Goal: Information Seeking & Learning: Learn about a topic

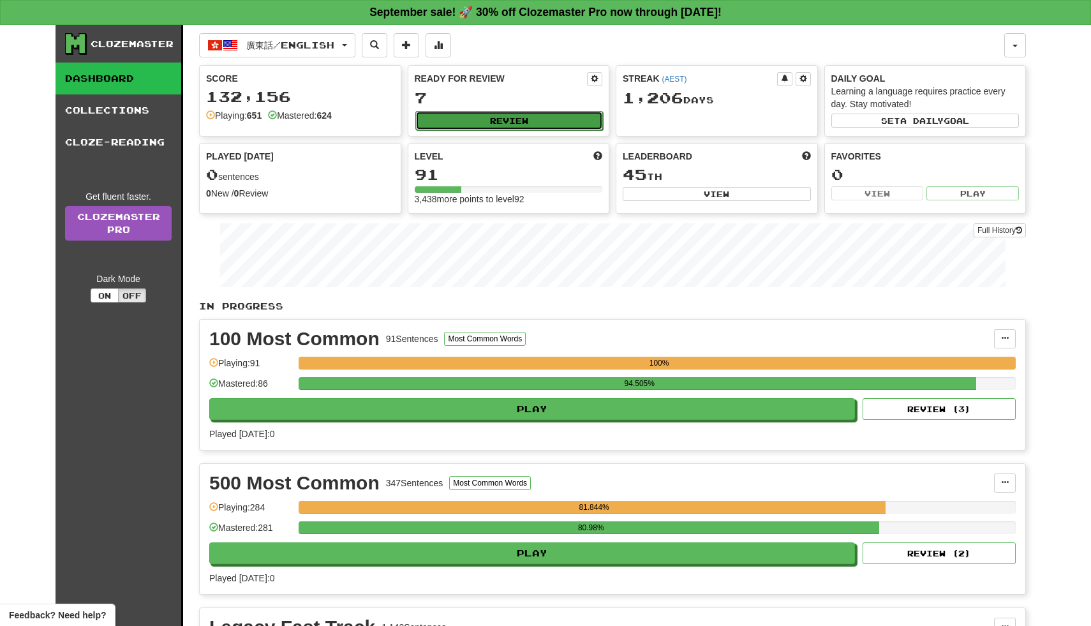
click at [536, 118] on button "Review" at bounding box center [510, 120] width 188 height 19
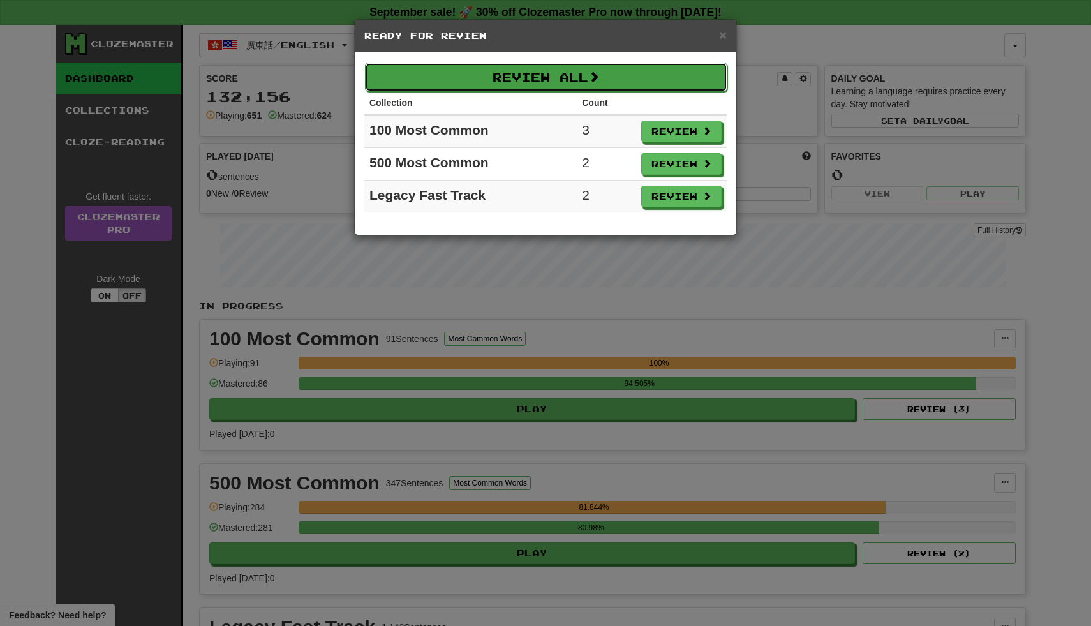
click at [619, 78] on button "Review All" at bounding box center [546, 77] width 363 height 29
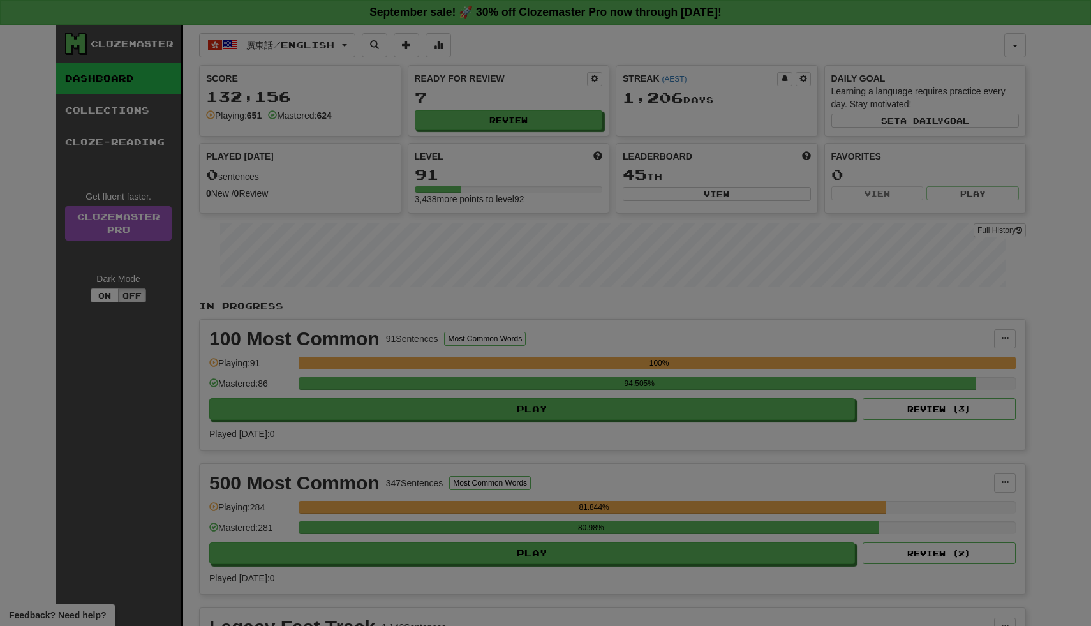
select select "**"
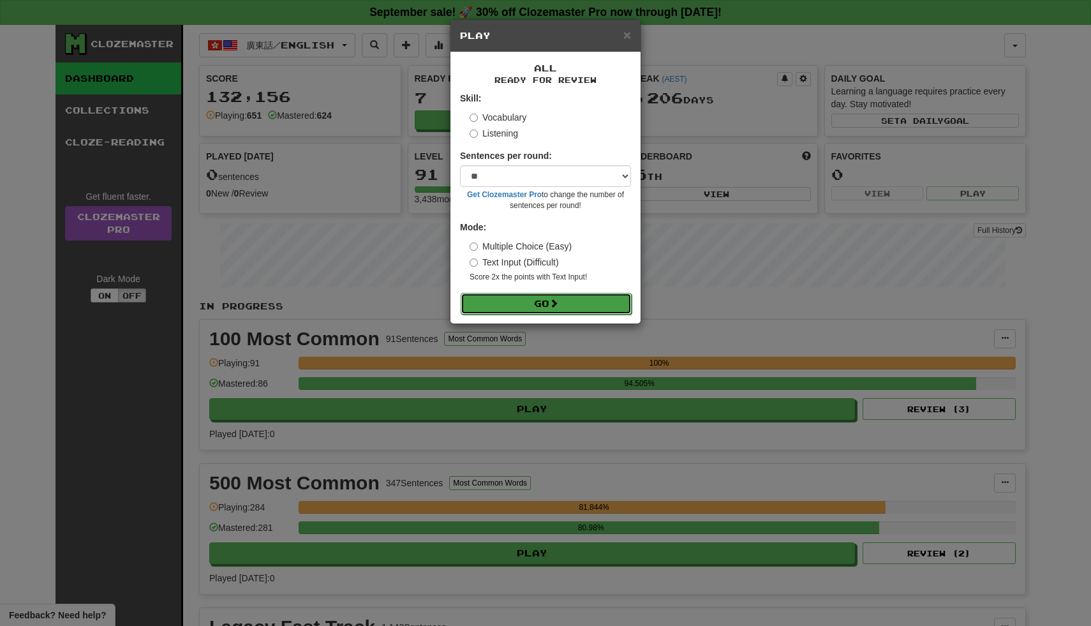
click at [507, 302] on button "Go" at bounding box center [546, 304] width 171 height 22
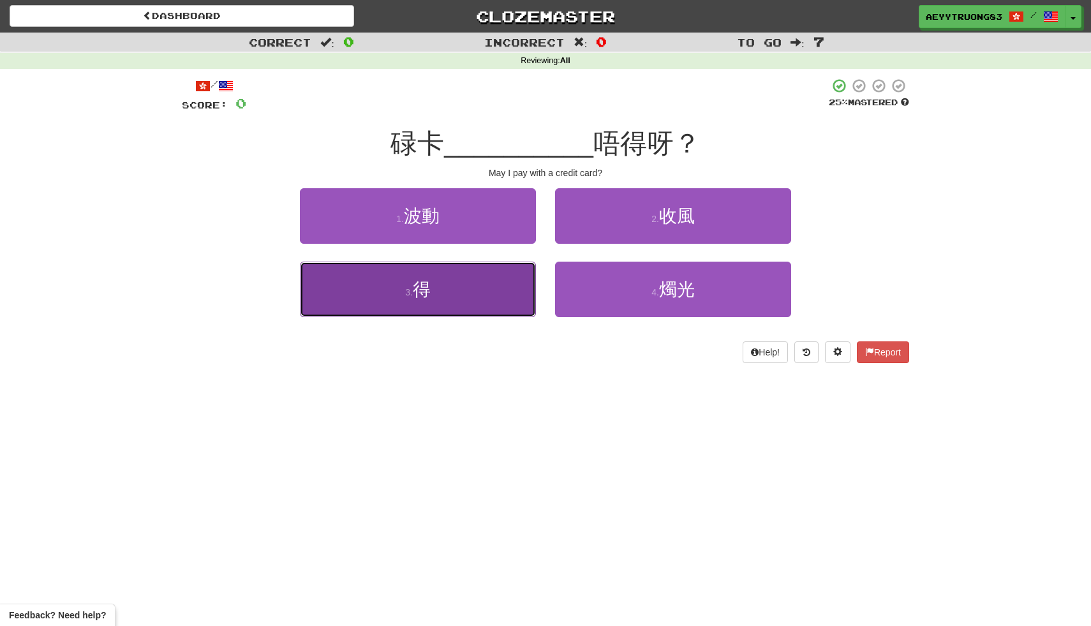
click at [463, 282] on button "3 . 得" at bounding box center [418, 290] width 236 height 56
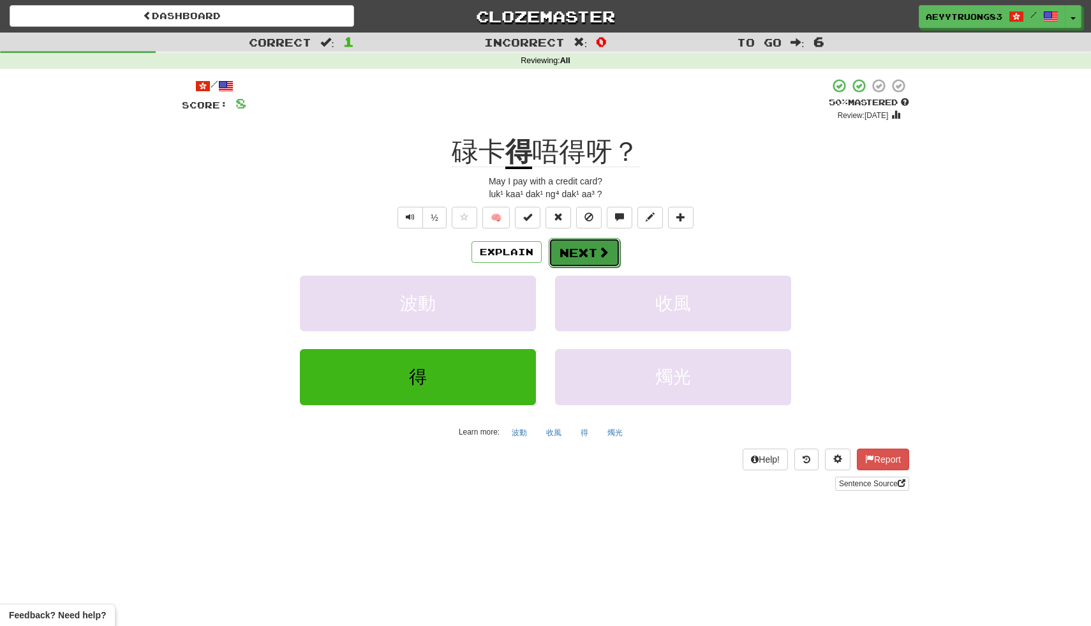
click at [577, 248] on button "Next" at bounding box center [584, 252] width 71 height 29
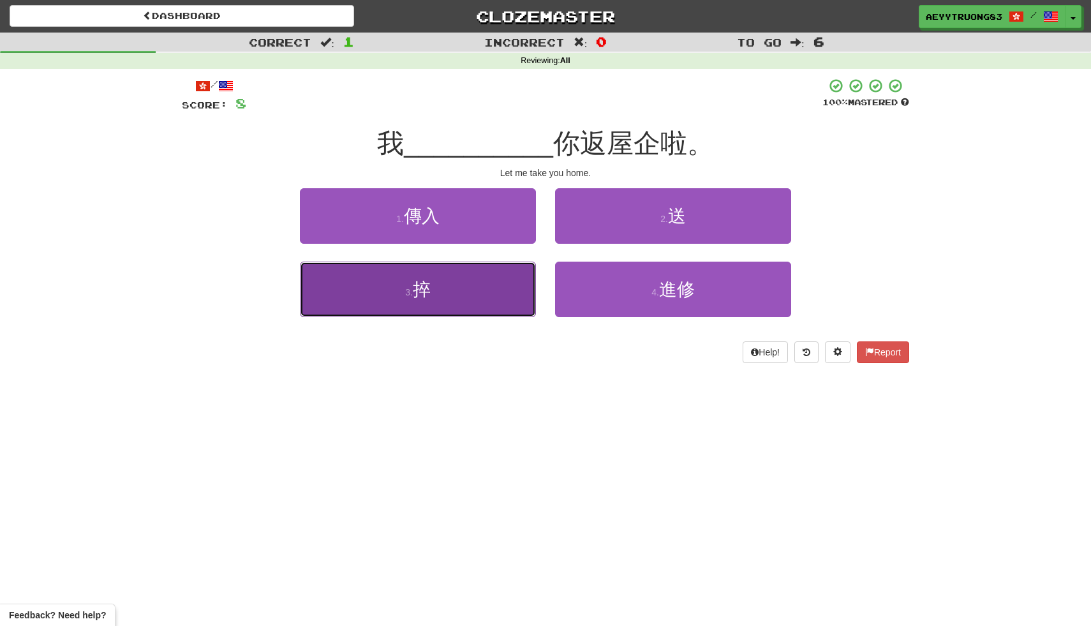
click at [468, 286] on button "3 . 捽" at bounding box center [418, 290] width 236 height 56
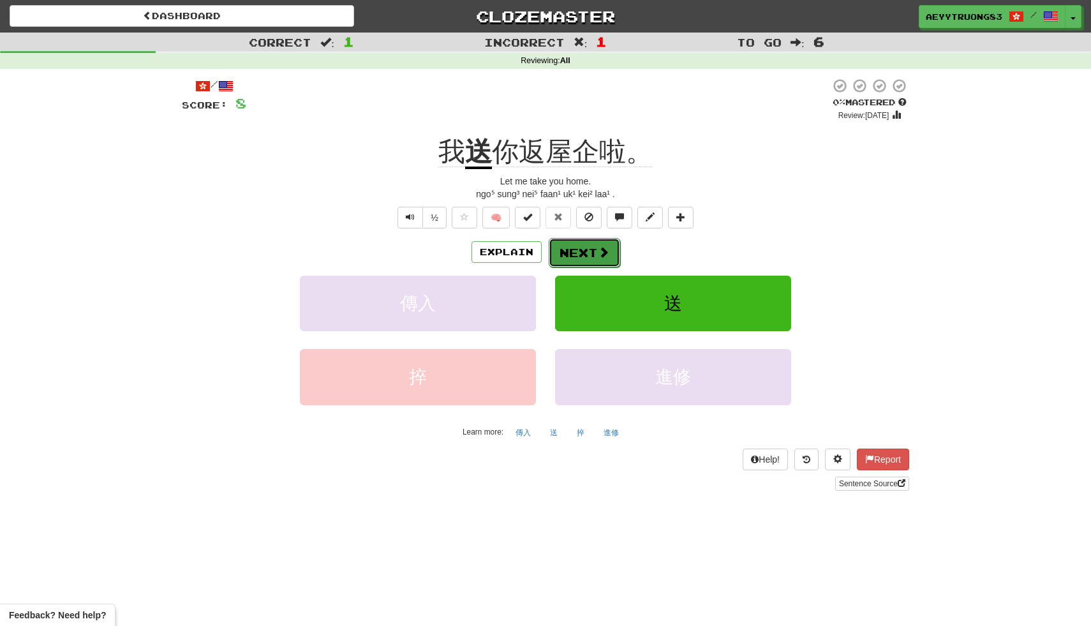
click at [568, 257] on button "Next" at bounding box center [584, 252] width 71 height 29
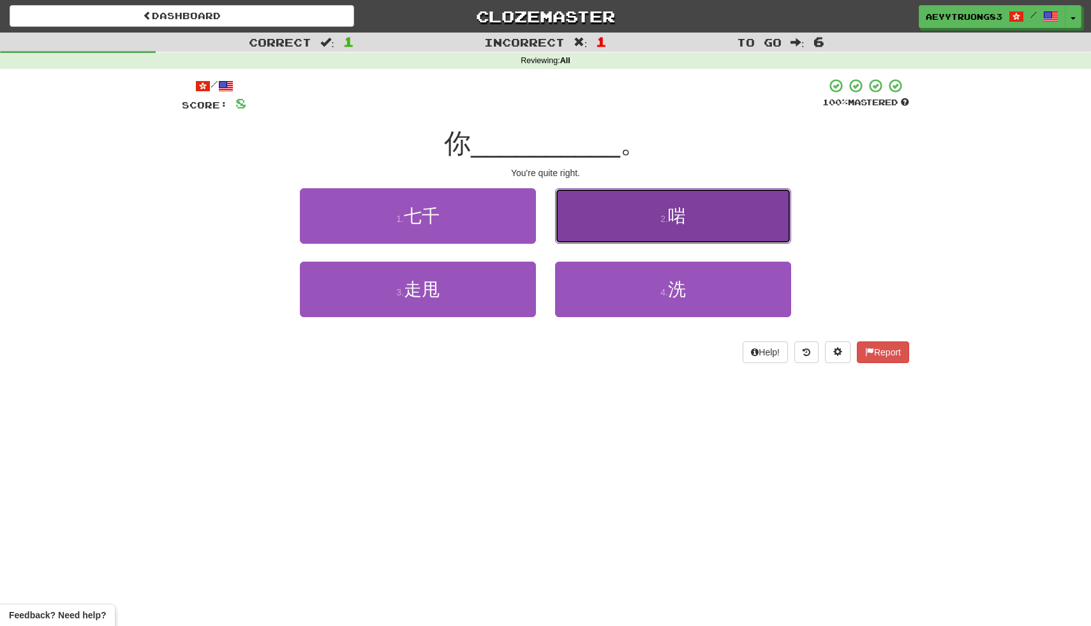
click at [584, 232] on button "2 . 啱" at bounding box center [673, 216] width 236 height 56
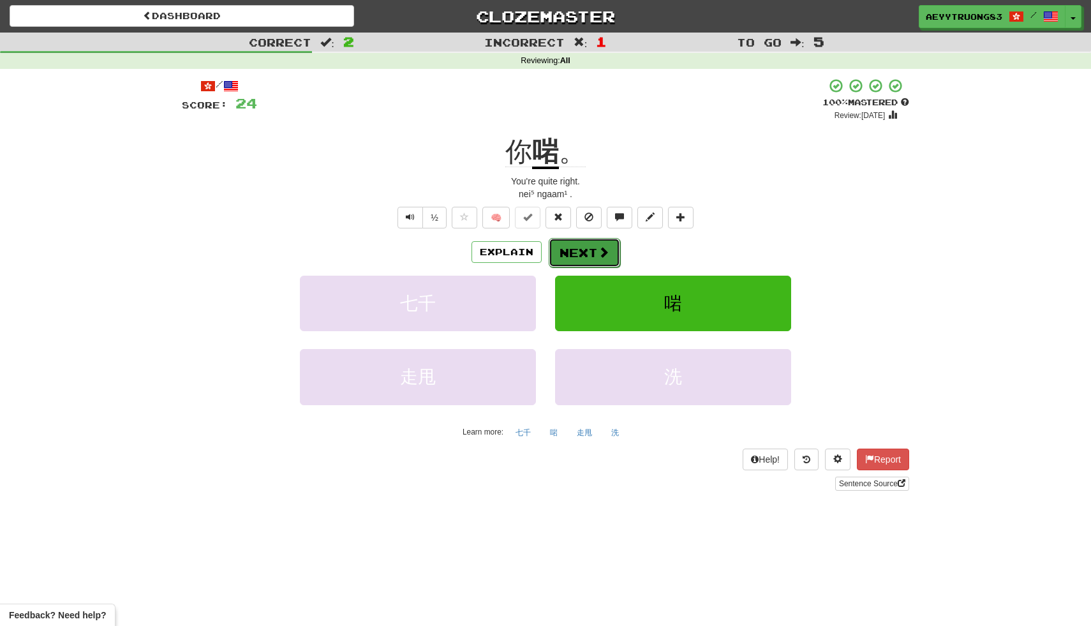
click at [575, 253] on button "Next" at bounding box center [584, 252] width 71 height 29
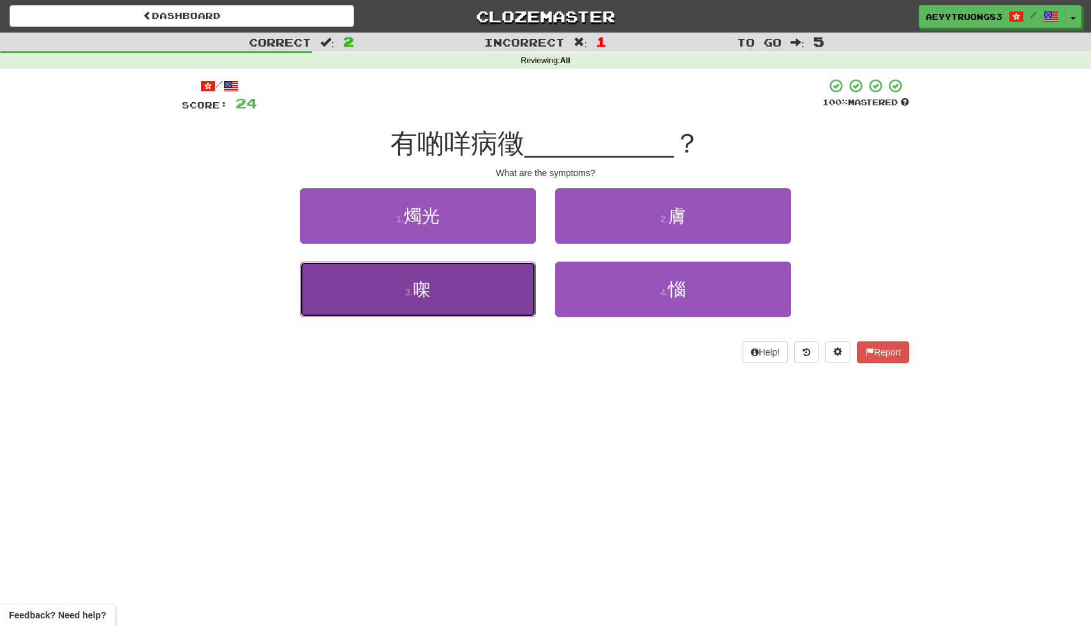
click at [500, 288] on button "3 . 㗎" at bounding box center [418, 290] width 236 height 56
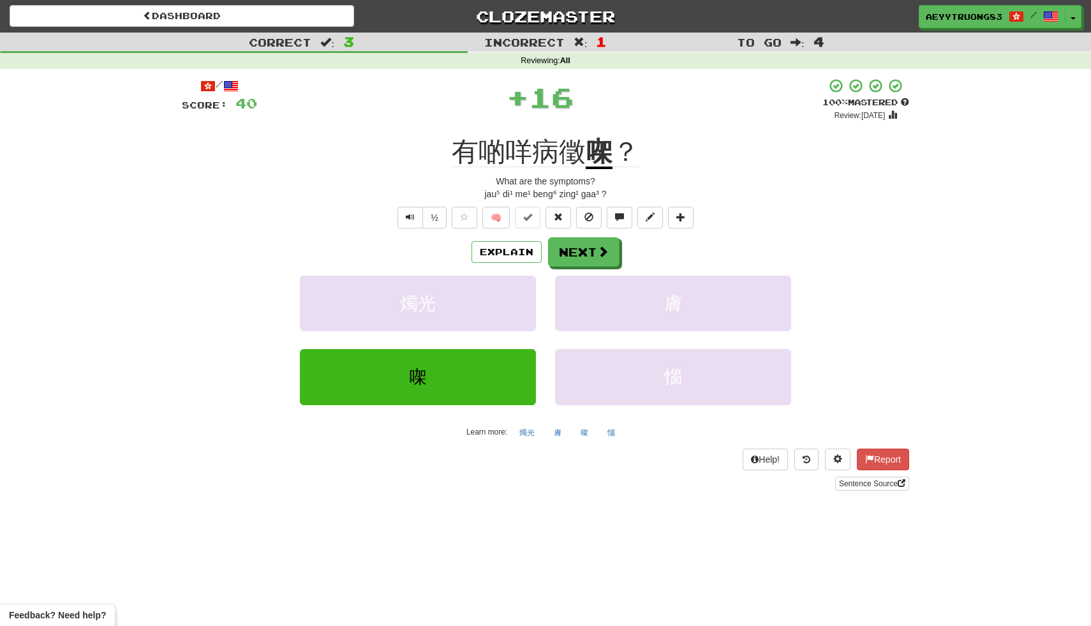
drag, startPoint x: 624, startPoint y: 152, endPoint x: 608, endPoint y: 152, distance: 16.0
click at [608, 152] on div "有啲咩病徵 㗎 ？" at bounding box center [546, 152] width 728 height 35
click at [585, 255] on button "Next" at bounding box center [584, 252] width 71 height 29
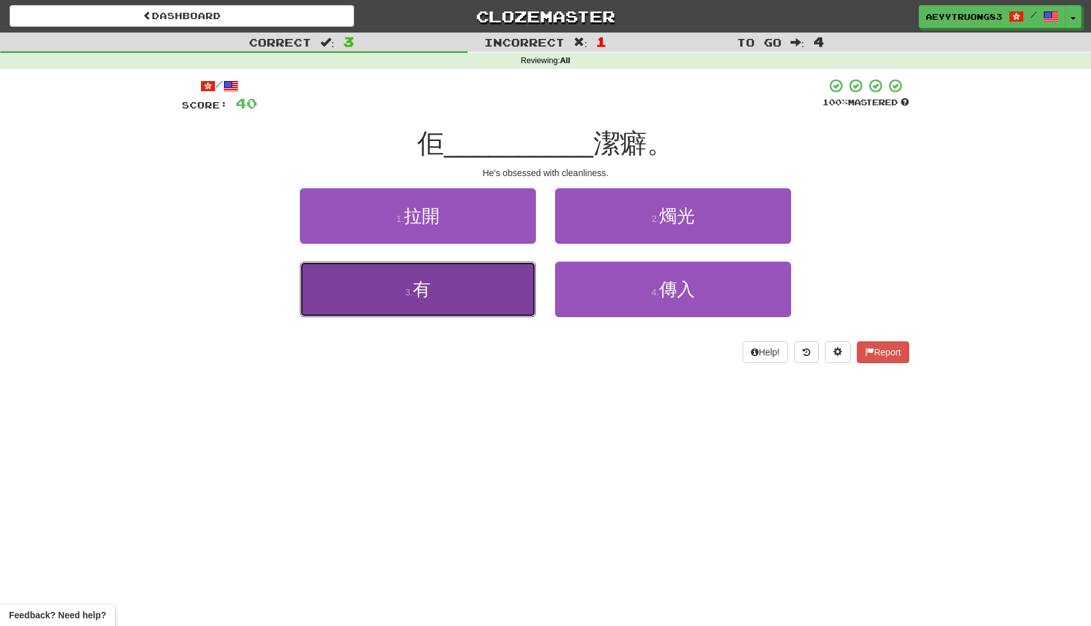
click at [499, 300] on button "3 . 有" at bounding box center [418, 290] width 236 height 56
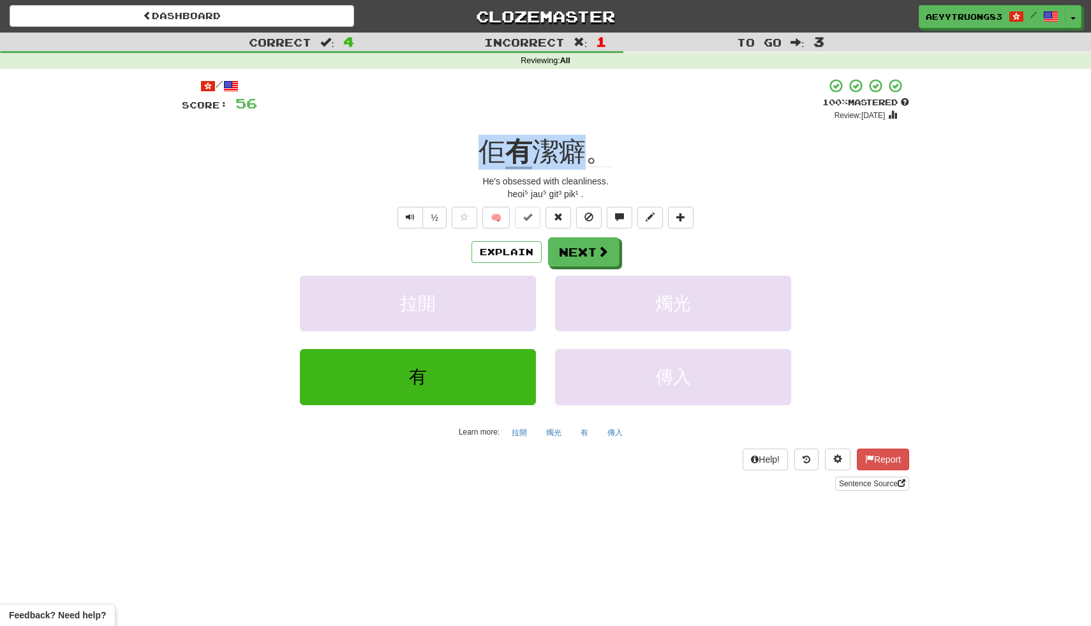
drag, startPoint x: 585, startPoint y: 151, endPoint x: 485, endPoint y: 154, distance: 99.6
click at [485, 154] on div "佢 有 潔癖。" at bounding box center [546, 152] width 728 height 35
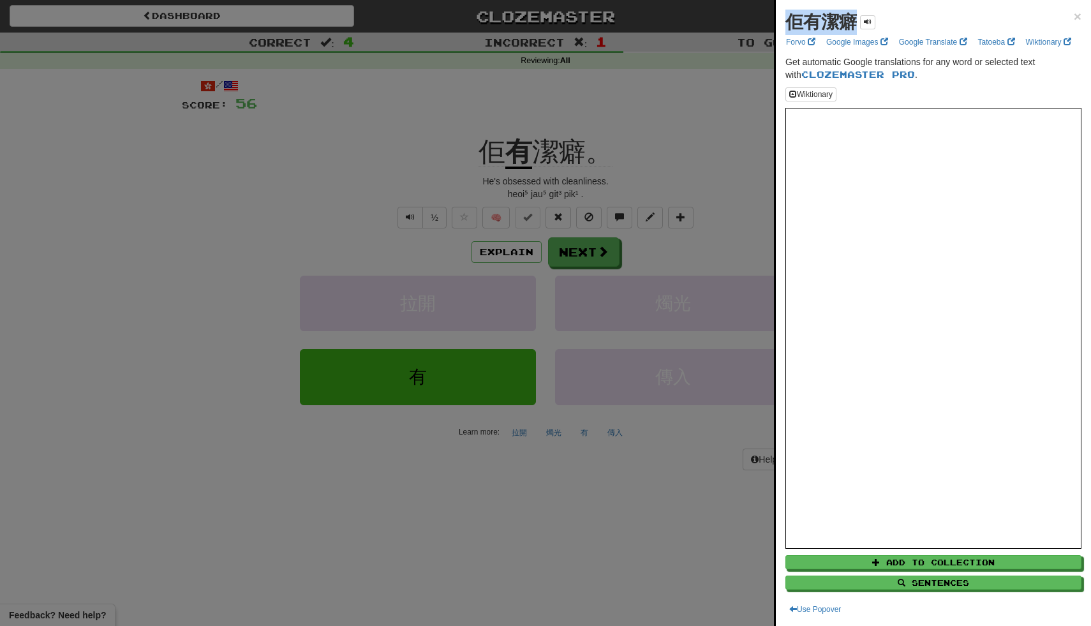
drag, startPoint x: 855, startPoint y: 24, endPoint x: 784, endPoint y: 26, distance: 70.9
click at [784, 26] on div "佢有潔癖 × Forvo Google Images Google Translate Tatoeba Wiktionary Get automatic Go…" at bounding box center [933, 313] width 315 height 626
copy strong "佢有潔癖"
click at [454, 187] on div at bounding box center [545, 313] width 1091 height 626
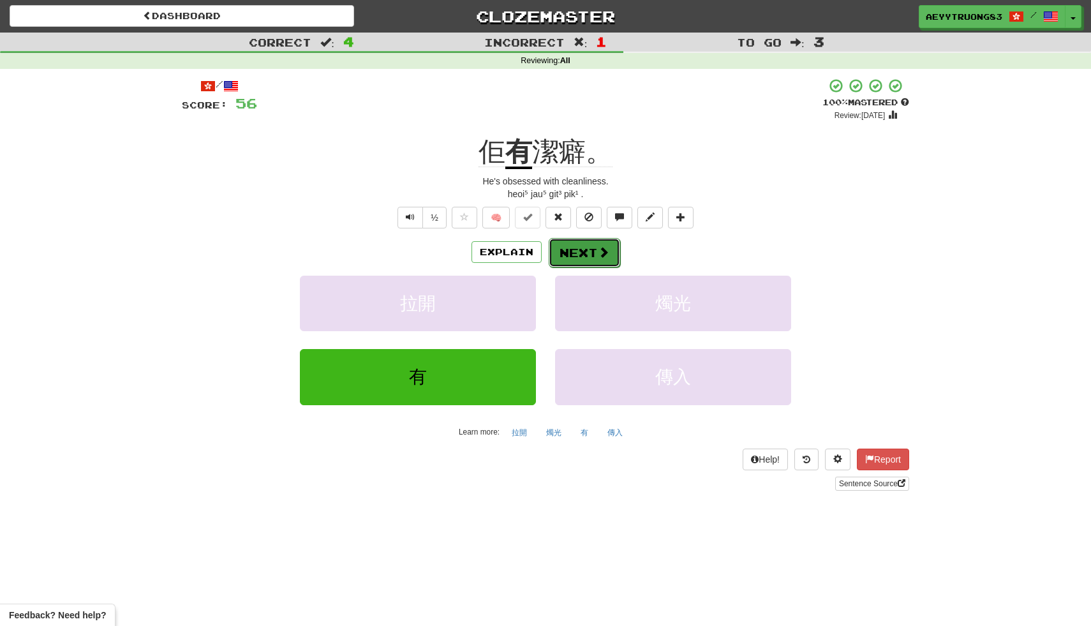
click at [567, 244] on button "Next" at bounding box center [584, 252] width 71 height 29
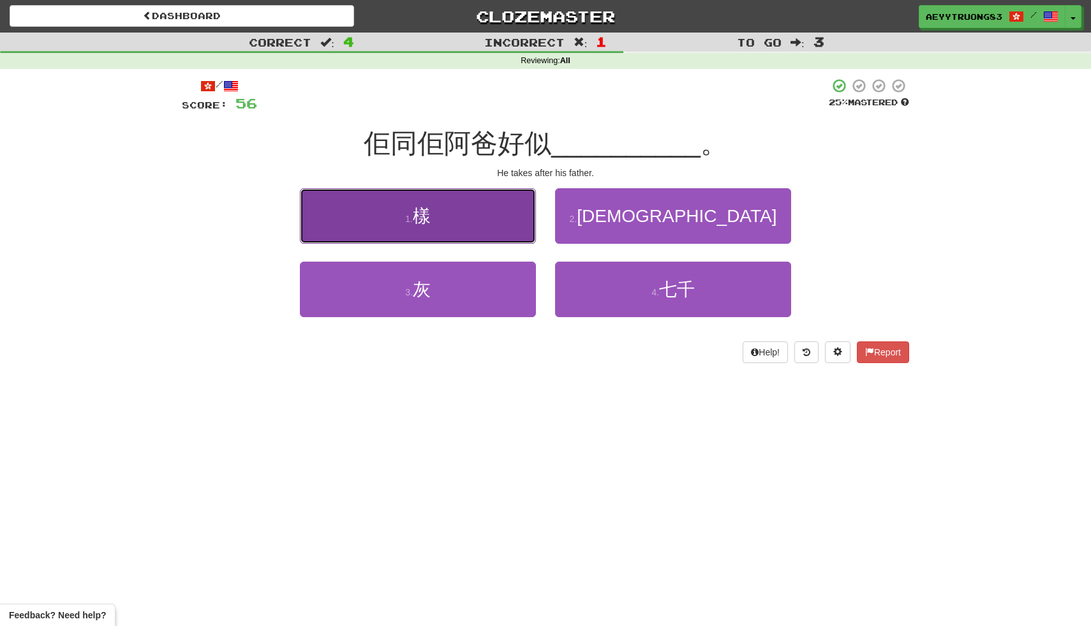
click at [517, 232] on button "1 . 樣" at bounding box center [418, 216] width 236 height 56
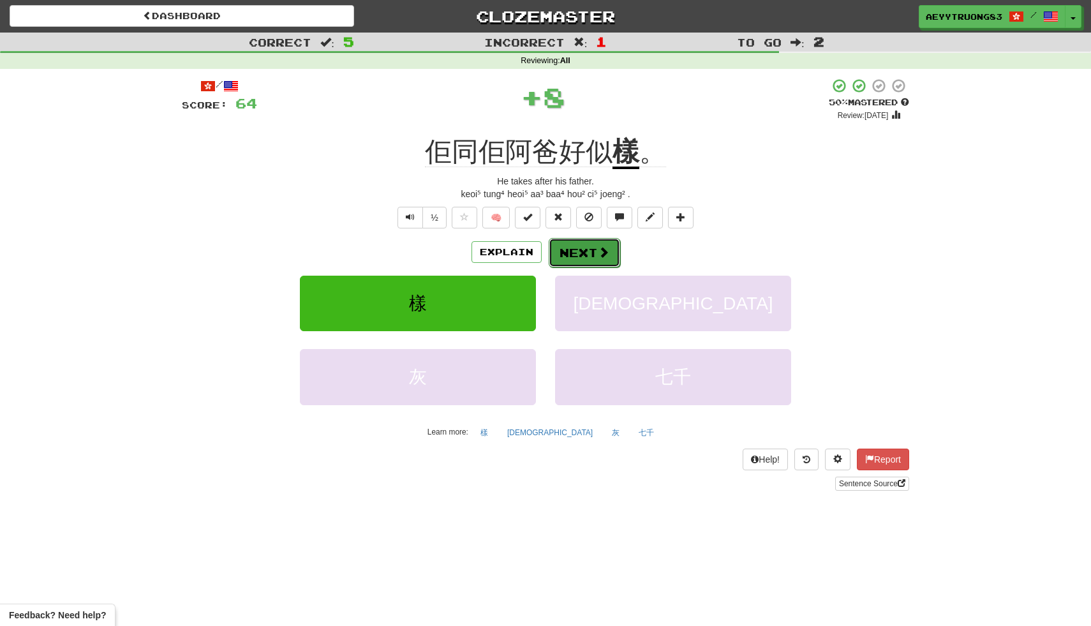
click at [580, 257] on button "Next" at bounding box center [584, 252] width 71 height 29
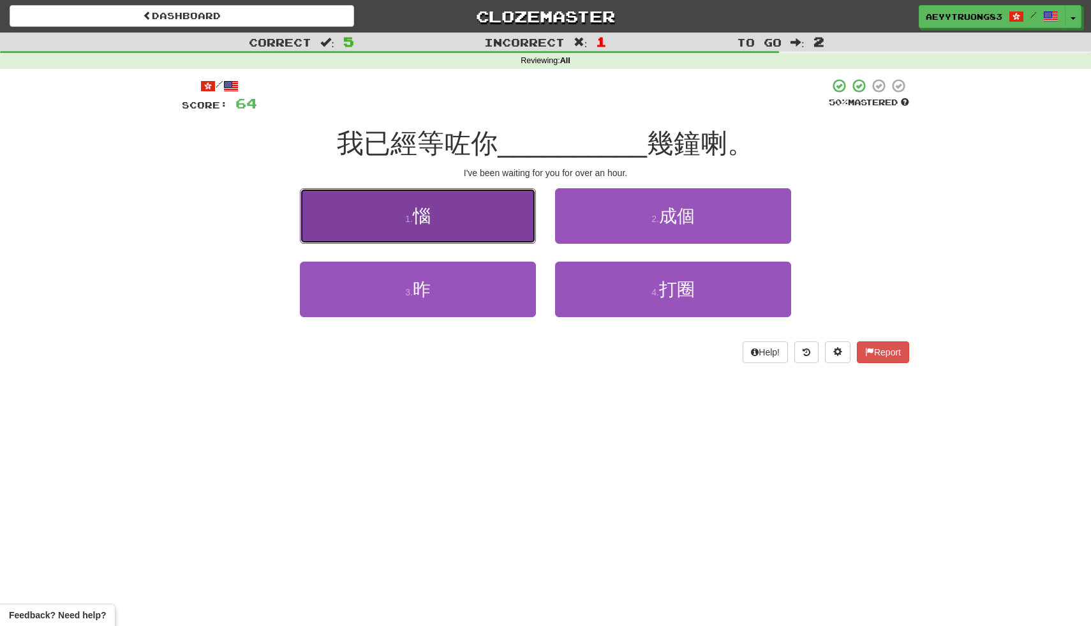
click at [517, 237] on button "1 . 惱" at bounding box center [418, 216] width 236 height 56
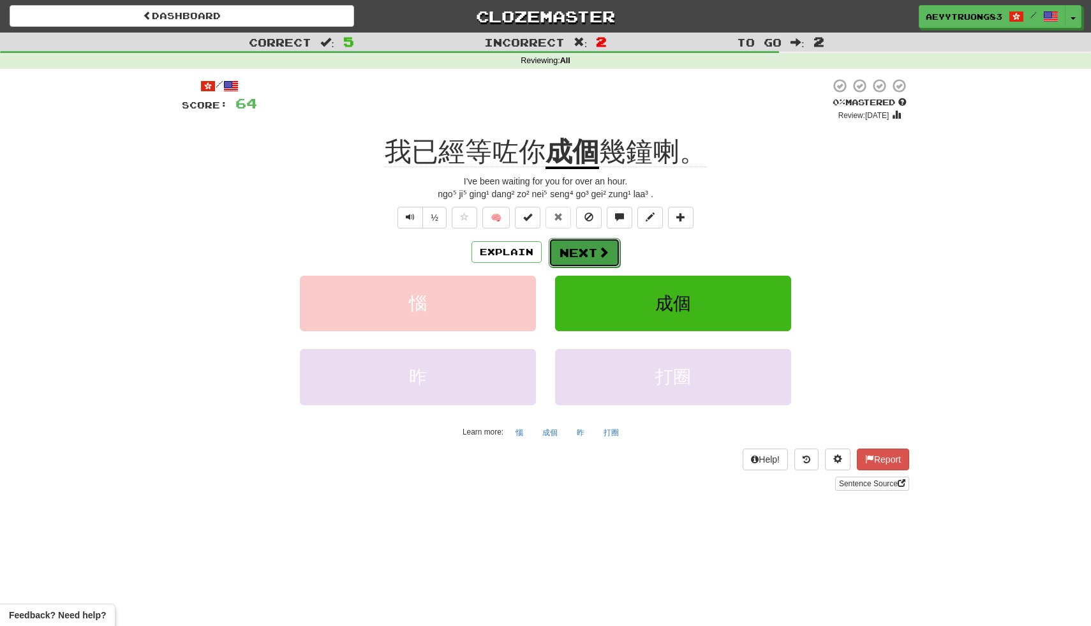
click at [589, 245] on button "Next" at bounding box center [584, 252] width 71 height 29
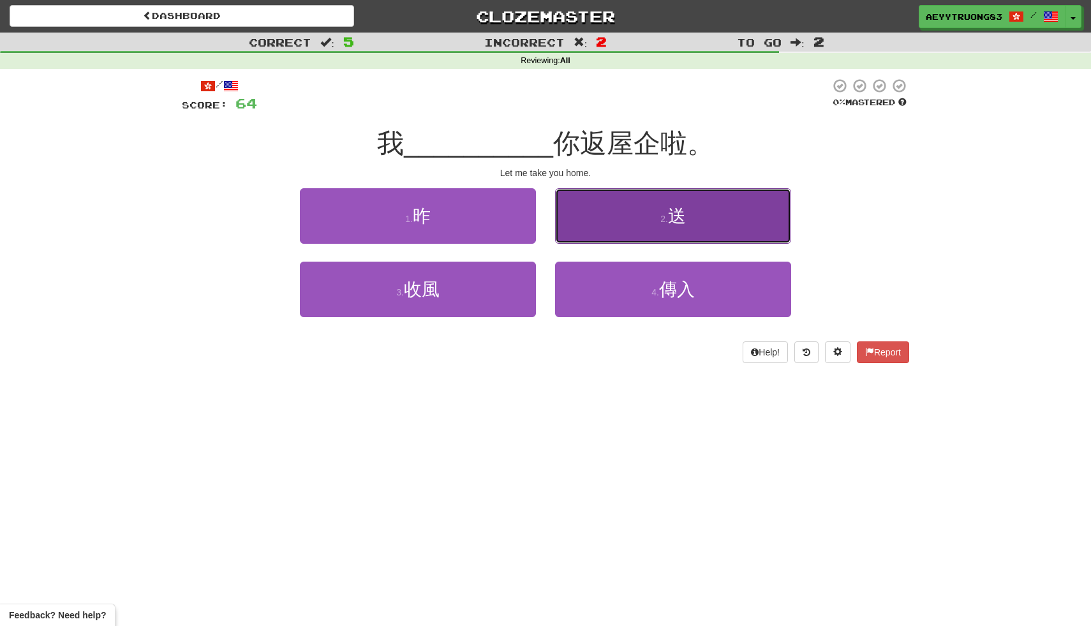
click at [599, 229] on button "2 . 送" at bounding box center [673, 216] width 236 height 56
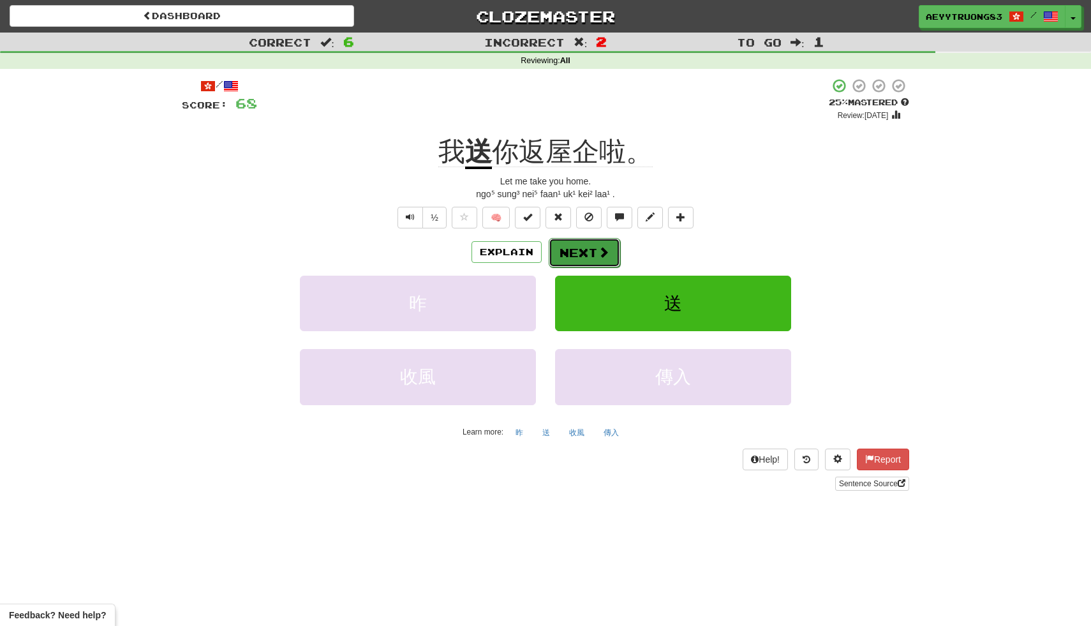
click at [599, 247] on span at bounding box center [603, 251] width 11 height 11
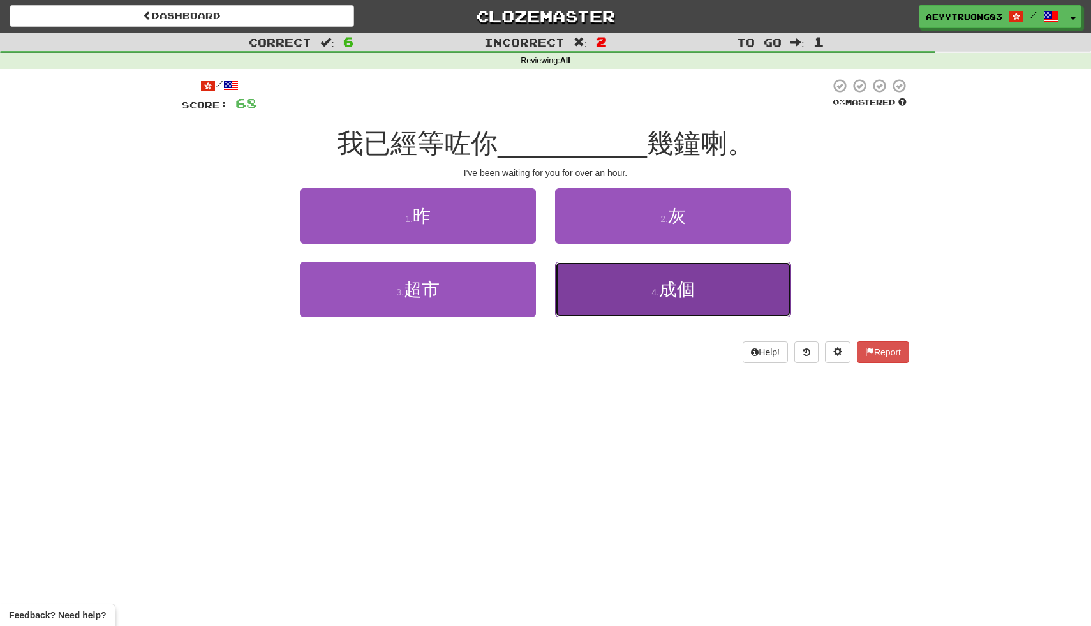
click at [604, 294] on button "4 . 成個" at bounding box center [673, 290] width 236 height 56
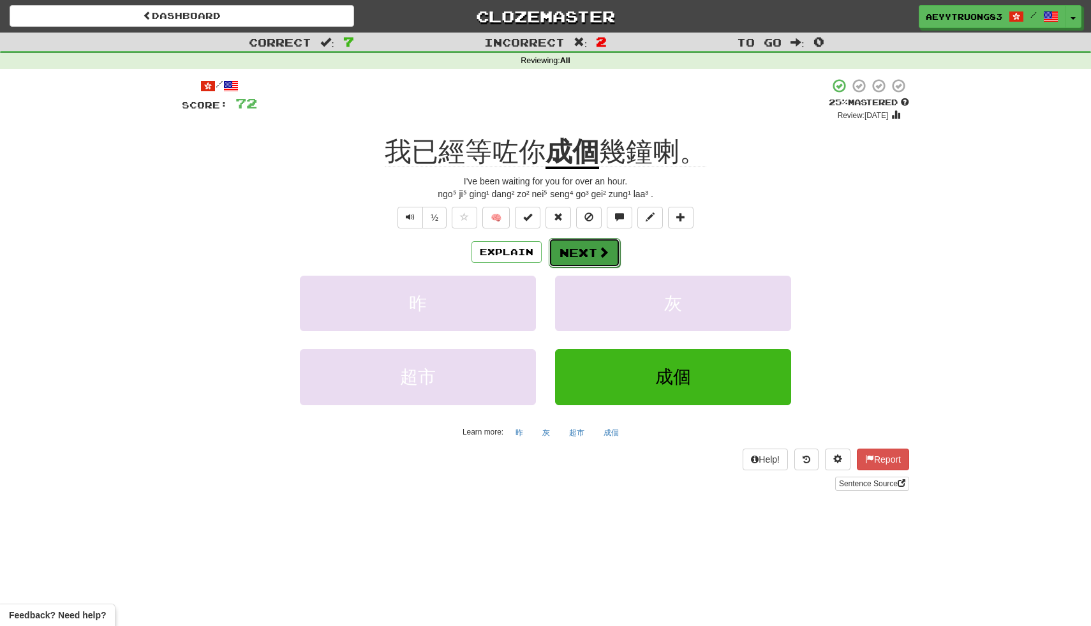
click at [606, 255] on span at bounding box center [603, 251] width 11 height 11
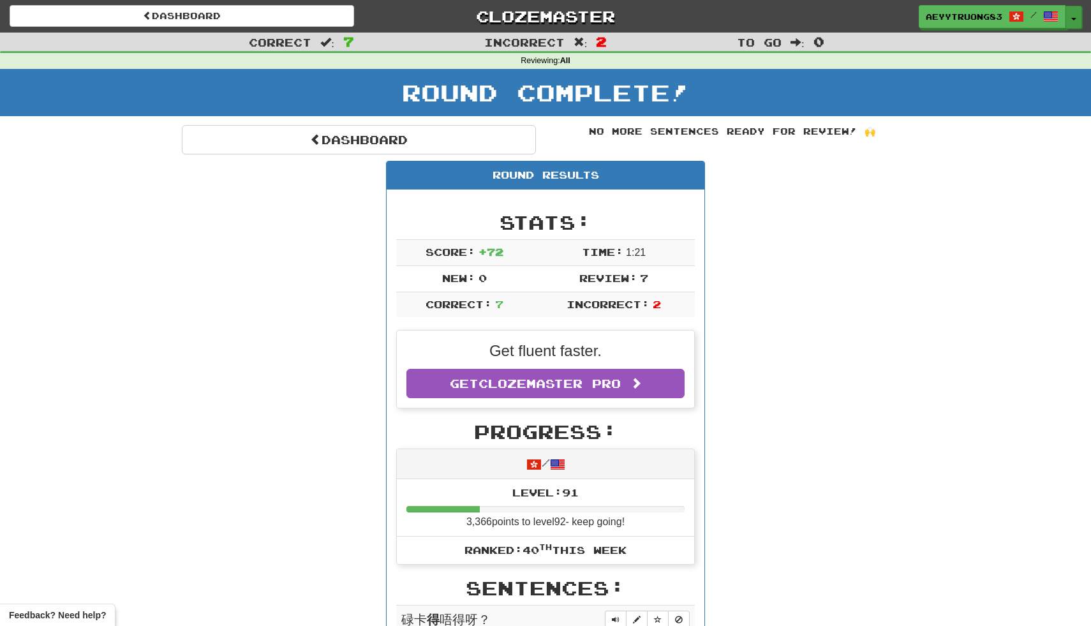
click at [1078, 19] on button "Toggle Dropdown" at bounding box center [1074, 17] width 17 height 23
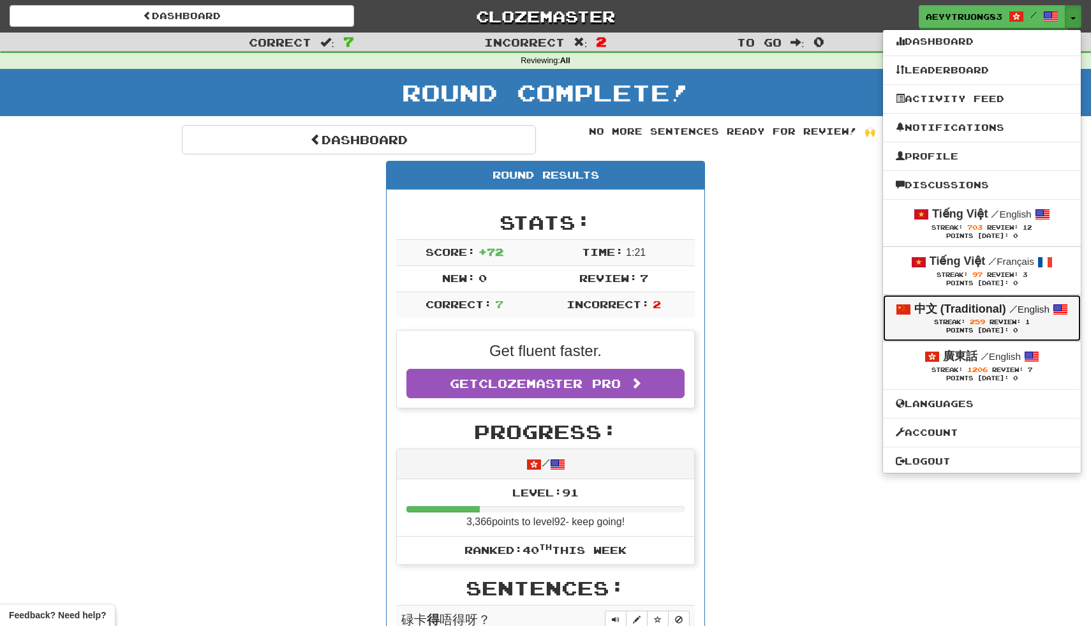
click at [946, 327] on div "Streak: 259 Review: 1" at bounding box center [982, 322] width 172 height 10
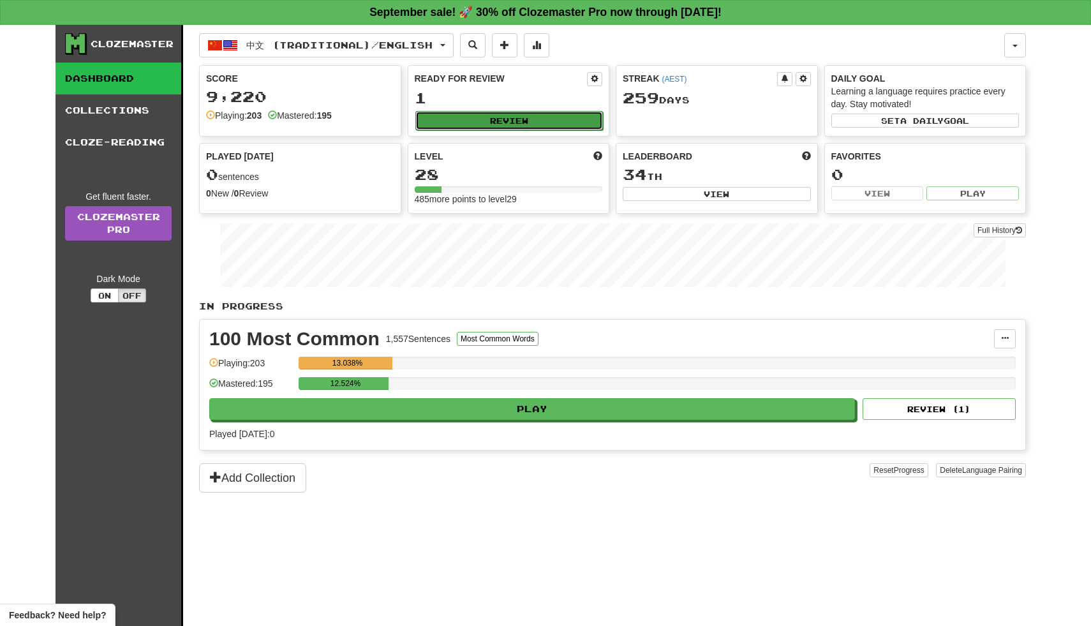
click at [551, 124] on button "Review" at bounding box center [510, 120] width 188 height 19
select select "**"
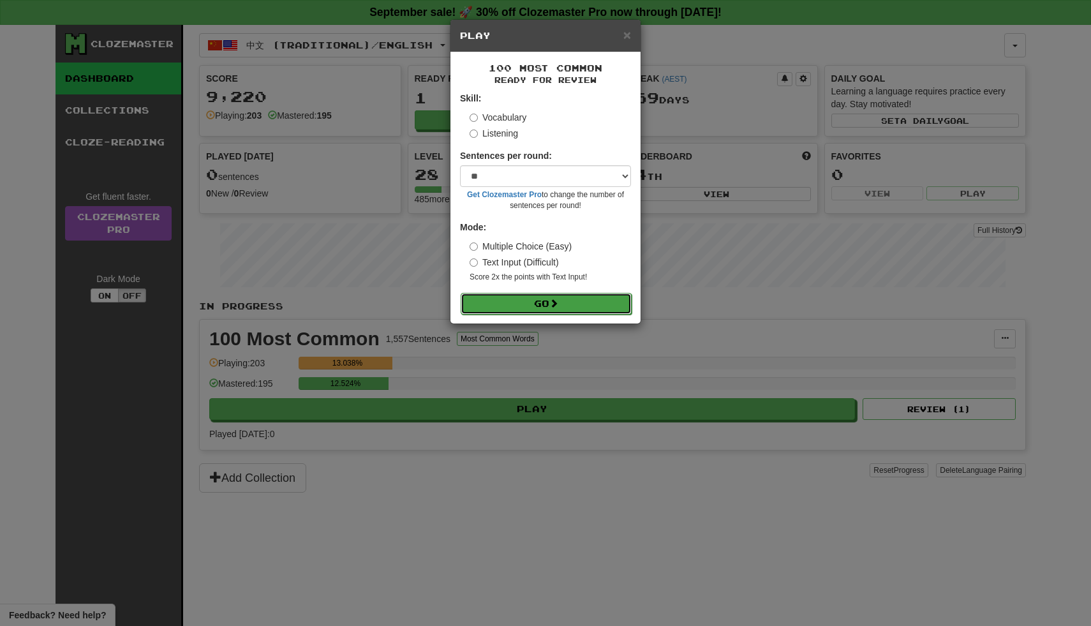
click at [559, 301] on span at bounding box center [554, 303] width 9 height 9
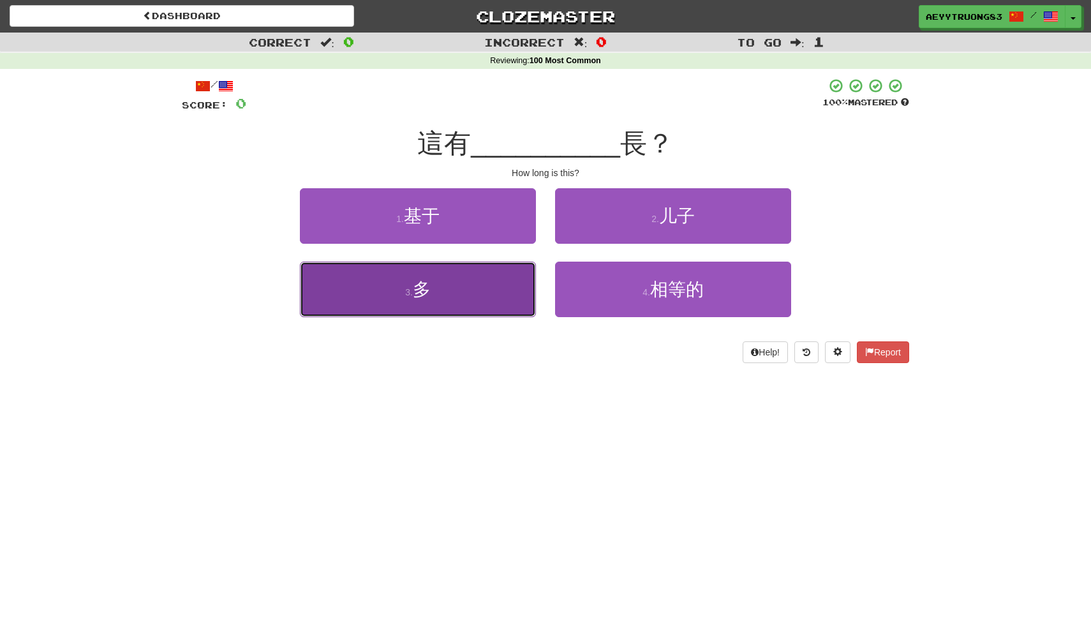
click at [501, 301] on button "3 . 多" at bounding box center [418, 290] width 236 height 56
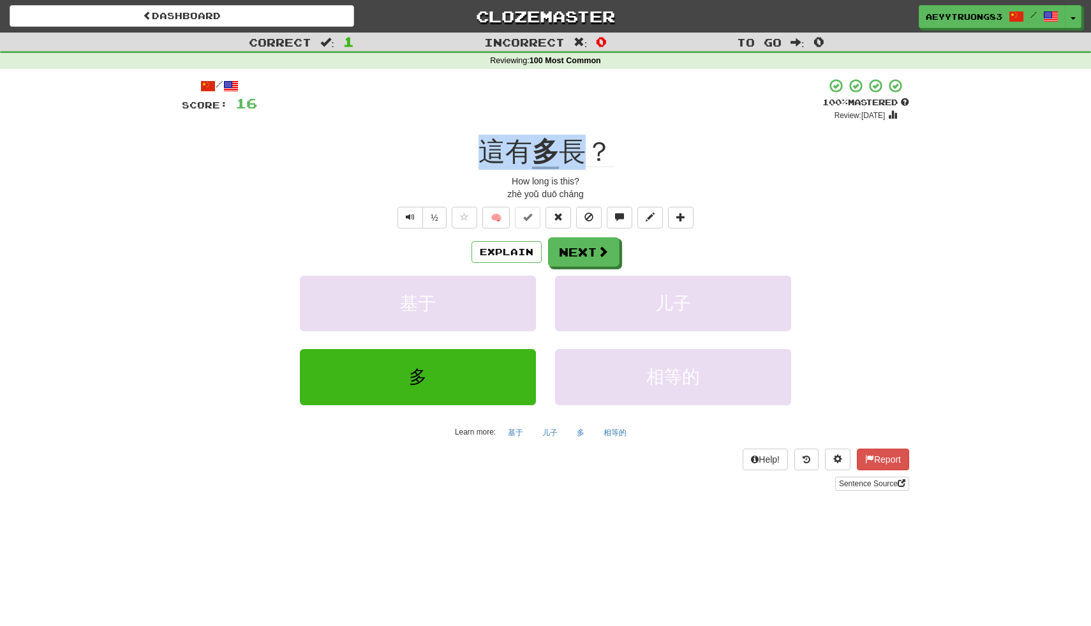
drag, startPoint x: 585, startPoint y: 151, endPoint x: 479, endPoint y: 161, distance: 106.5
click at [479, 161] on div "這有 多 長？" at bounding box center [546, 152] width 728 height 35
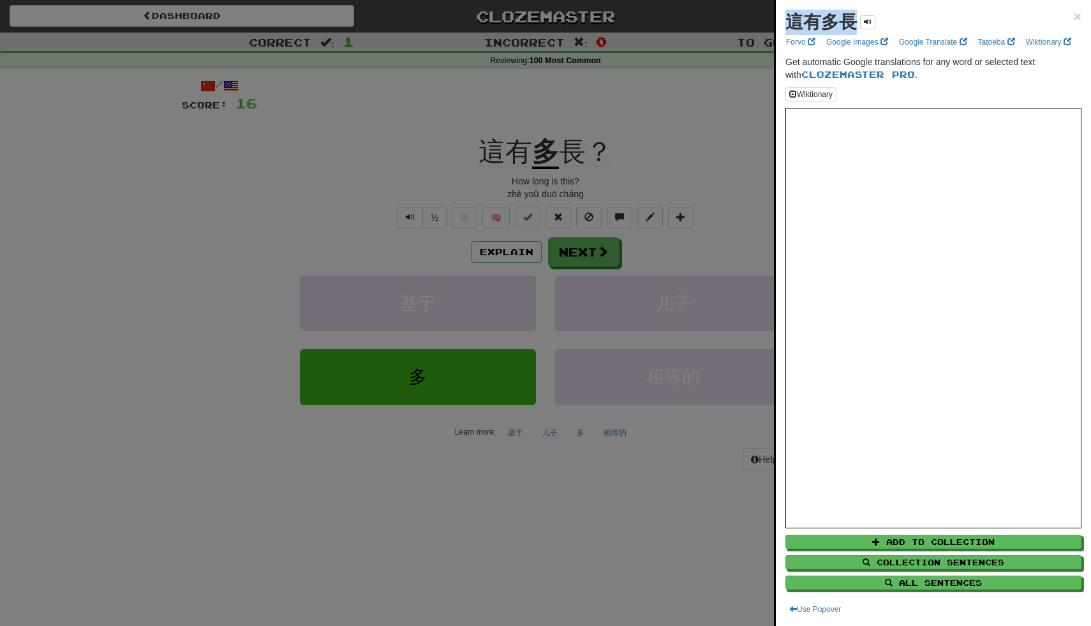
drag, startPoint x: 854, startPoint y: 26, endPoint x: 784, endPoint y: 34, distance: 70.1
click at [784, 34] on div "這有多長 × Forvo Google Images Google Translate Tatoeba Wiktionary Get automatic Go…" at bounding box center [933, 313] width 315 height 626
copy div "× Forvo Google Images Google Translate Tatoeba Wiktionary"
drag, startPoint x: 787, startPoint y: 26, endPoint x: 852, endPoint y: 22, distance: 65.2
click at [852, 22] on strong "這有多長" at bounding box center [821, 22] width 71 height 20
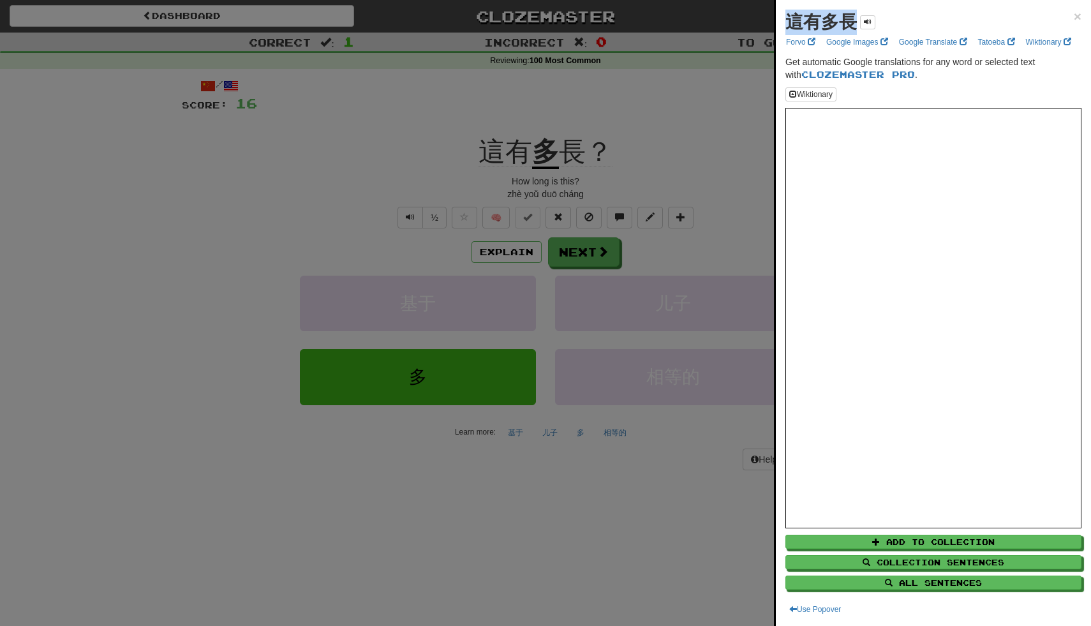
copy strong "這有多長"
